Goal: Task Accomplishment & Management: Manage account settings

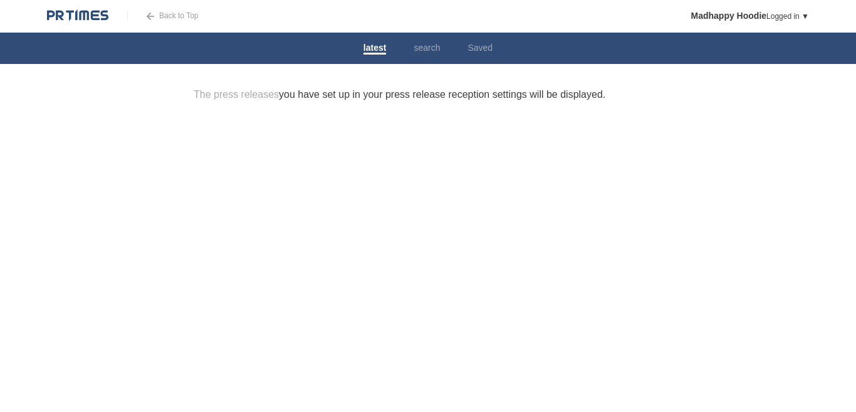
click at [596, 150] on div at bounding box center [428, 150] width 508 height 63
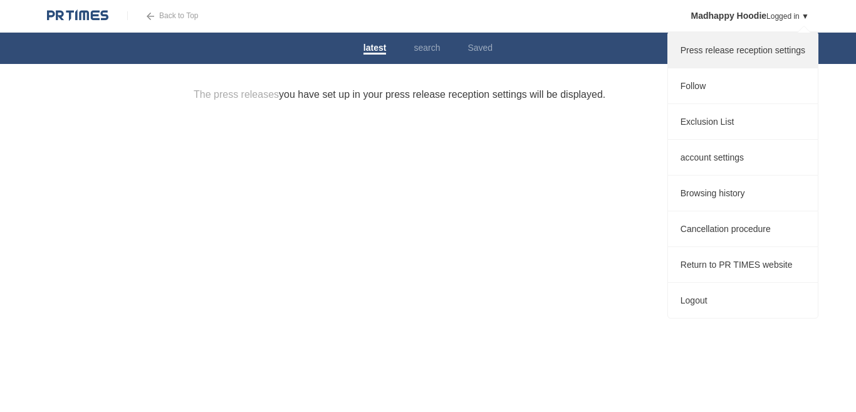
click at [766, 51] on font "Press release reception settings" at bounding box center [743, 50] width 125 height 10
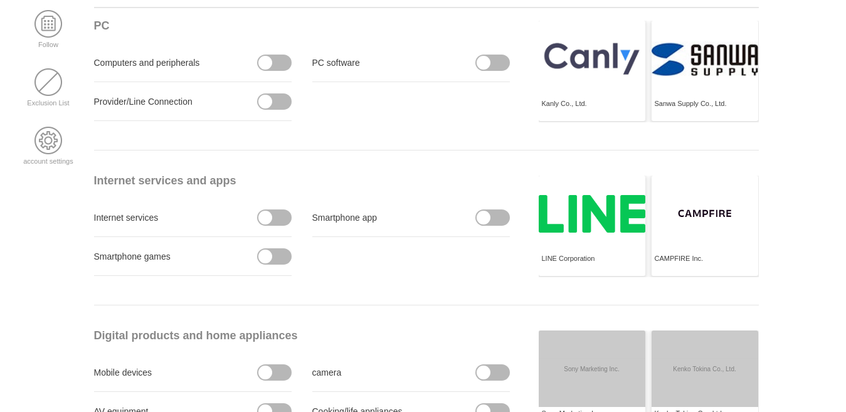
scroll to position [125, 0]
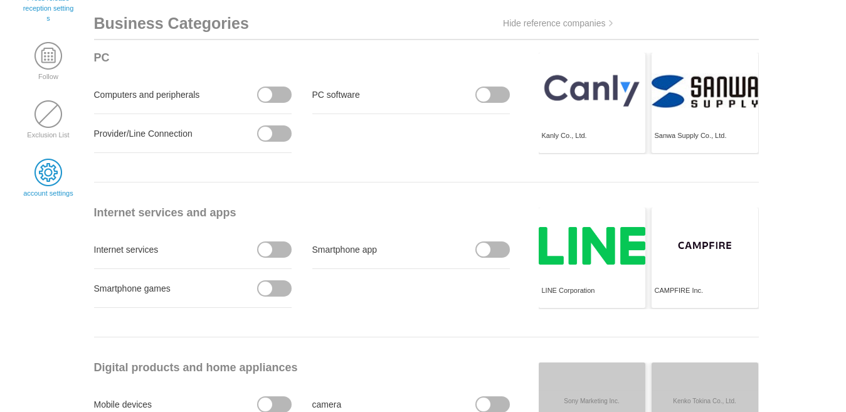
click at [50, 174] on span at bounding box center [48, 173] width 28 height 28
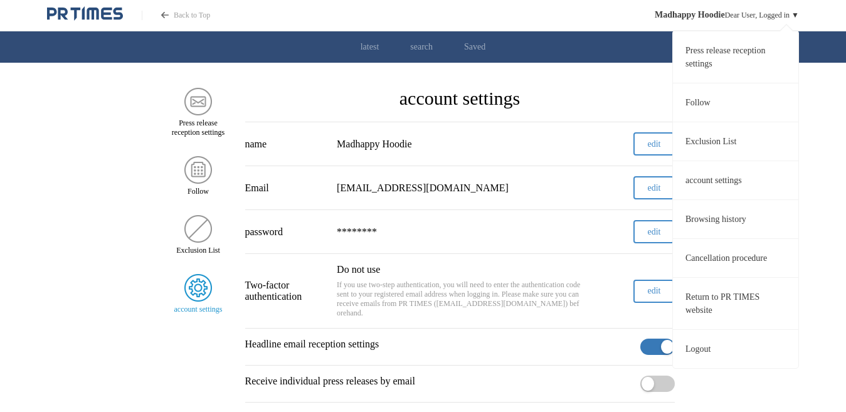
click at [718, 177] on font "account settings" at bounding box center [713, 180] width 56 height 9
click at [702, 54] on font "Press release reception settings" at bounding box center [725, 57] width 80 height 23
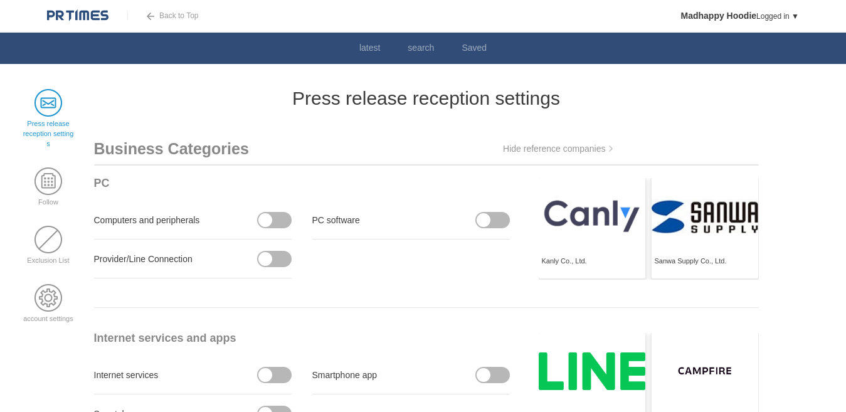
click at [41, 106] on span at bounding box center [48, 103] width 28 height 28
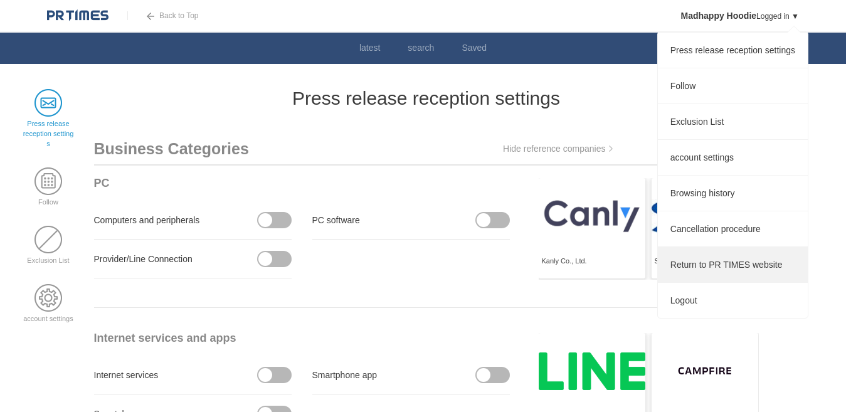
click at [743, 268] on font "Return to PR TIMES website" at bounding box center [726, 265] width 112 height 10
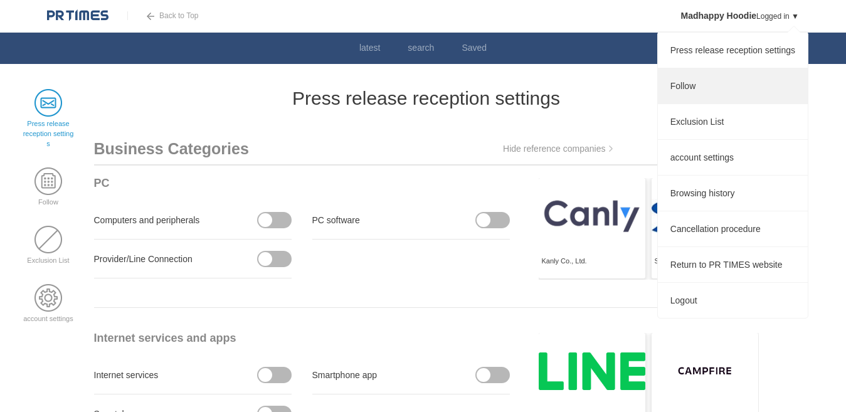
click at [670, 87] on font "Follow" at bounding box center [682, 86] width 25 height 10
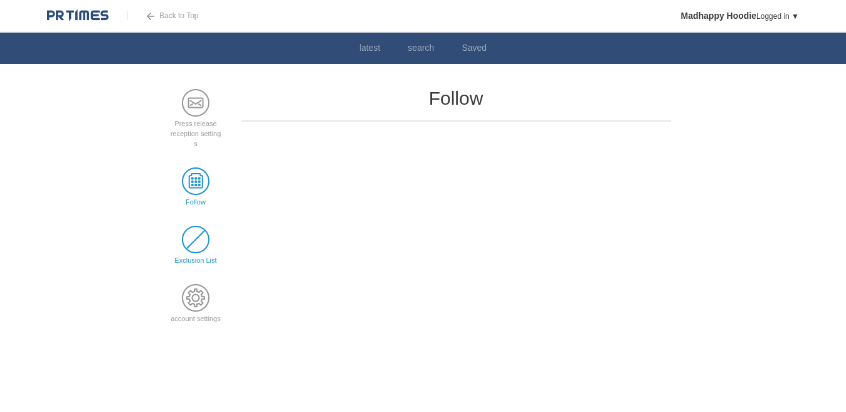
click at [190, 237] on span at bounding box center [196, 240] width 28 height 28
click at [199, 308] on span at bounding box center [196, 298] width 28 height 28
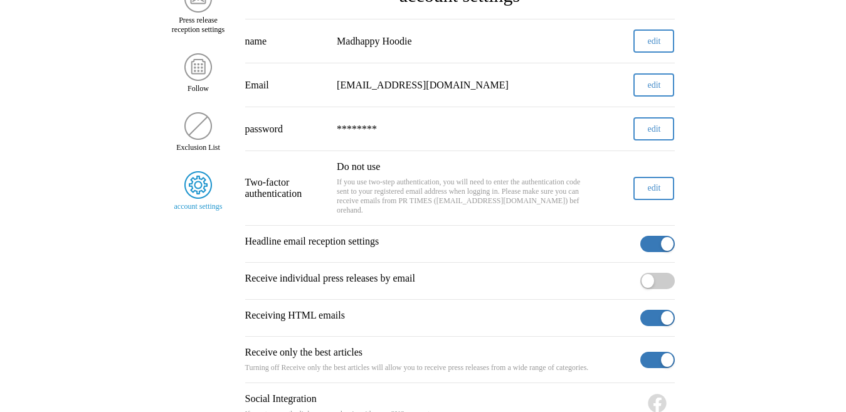
scroll to position [63, 0]
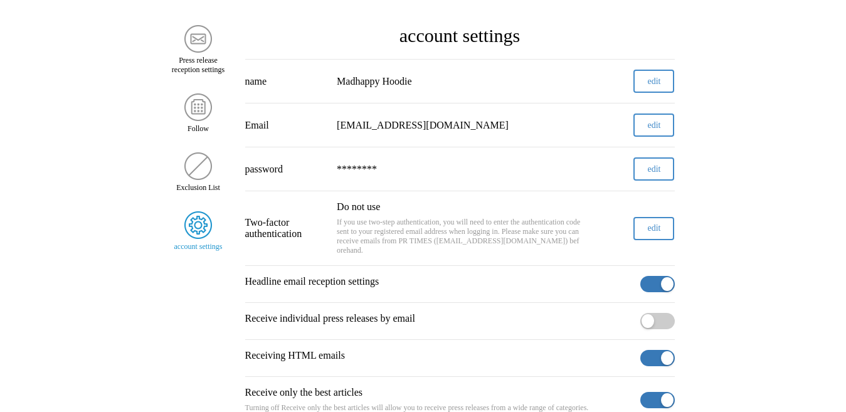
click at [647, 233] on font "edit" at bounding box center [653, 227] width 13 height 9
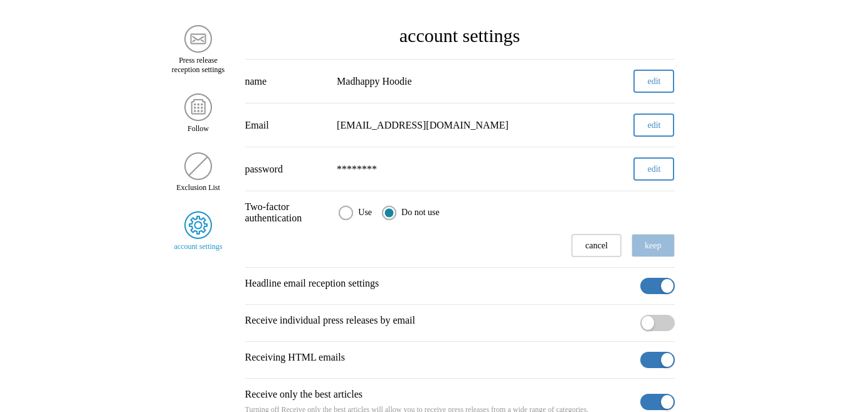
click at [352, 220] on input "Use" at bounding box center [346, 213] width 14 height 14
radio input "true"
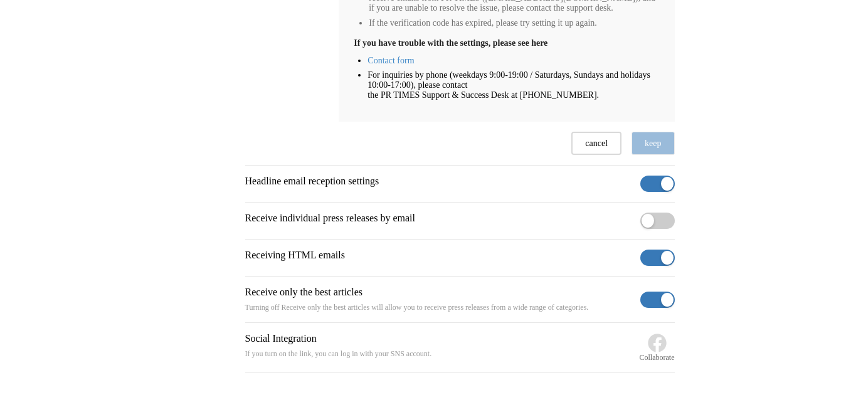
scroll to position [501, 0]
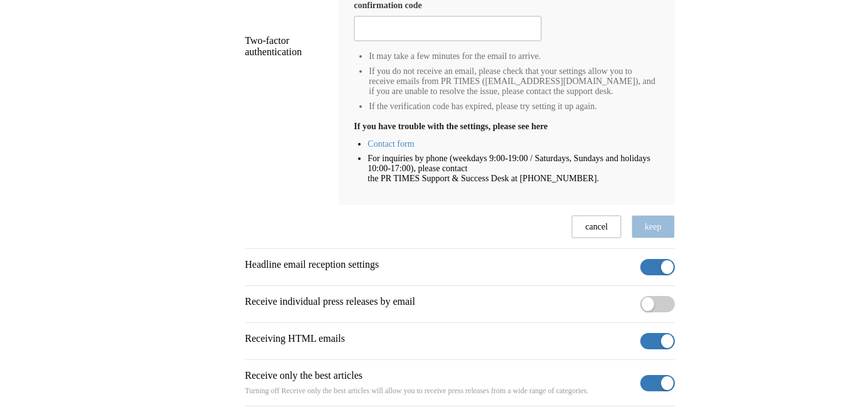
click at [588, 231] on font "cancel" at bounding box center [596, 226] width 23 height 9
click at [588, 318] on html "Back to Top Madhappy Hoodie Dear User, Logged in ▼ latest search Saved Press re…" at bounding box center [423, 87] width 846 height 926
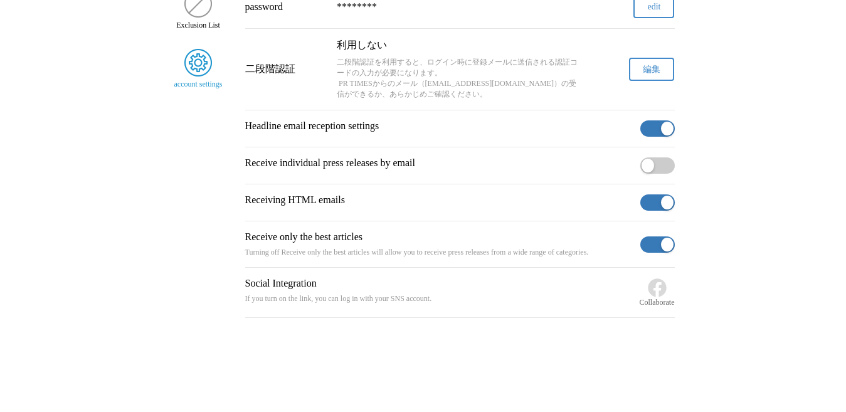
scroll to position [255, 0]
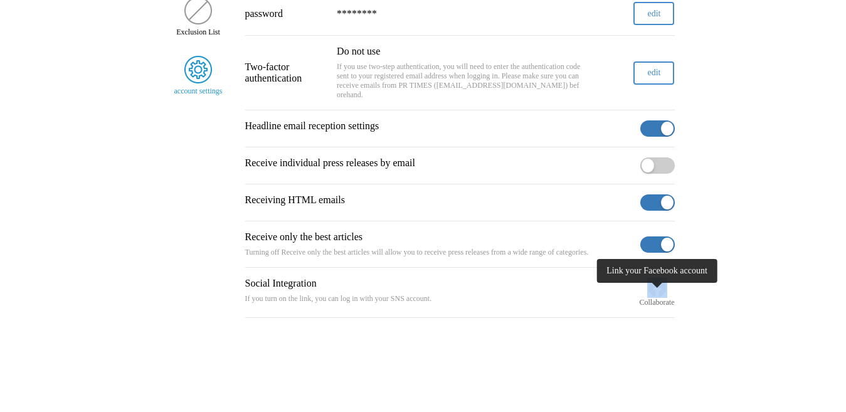
click at [653, 289] on img "button" at bounding box center [657, 288] width 20 height 20
